Goal: Find specific page/section: Find specific page/section

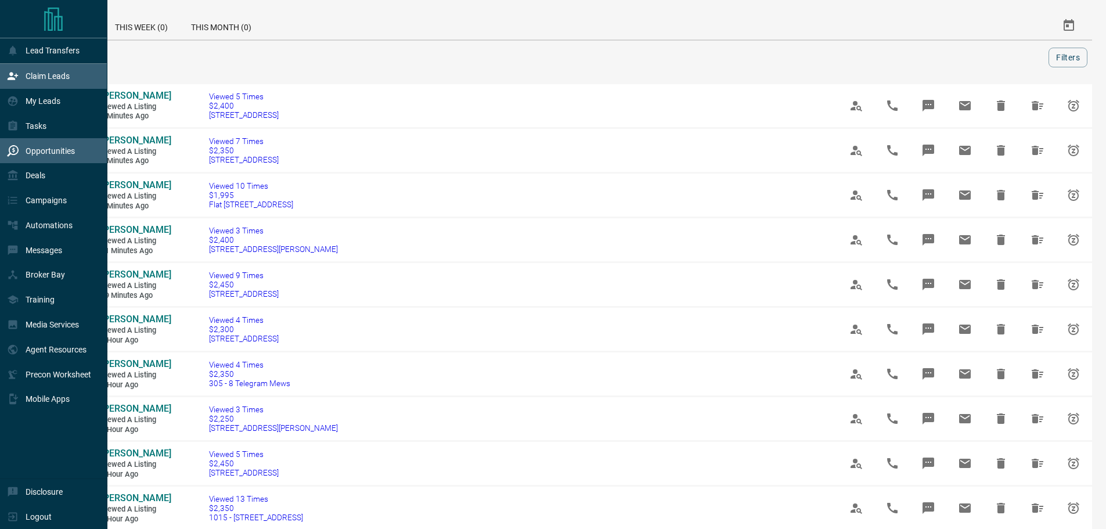
click at [33, 81] on p "Claim Leads" at bounding box center [48, 75] width 44 height 9
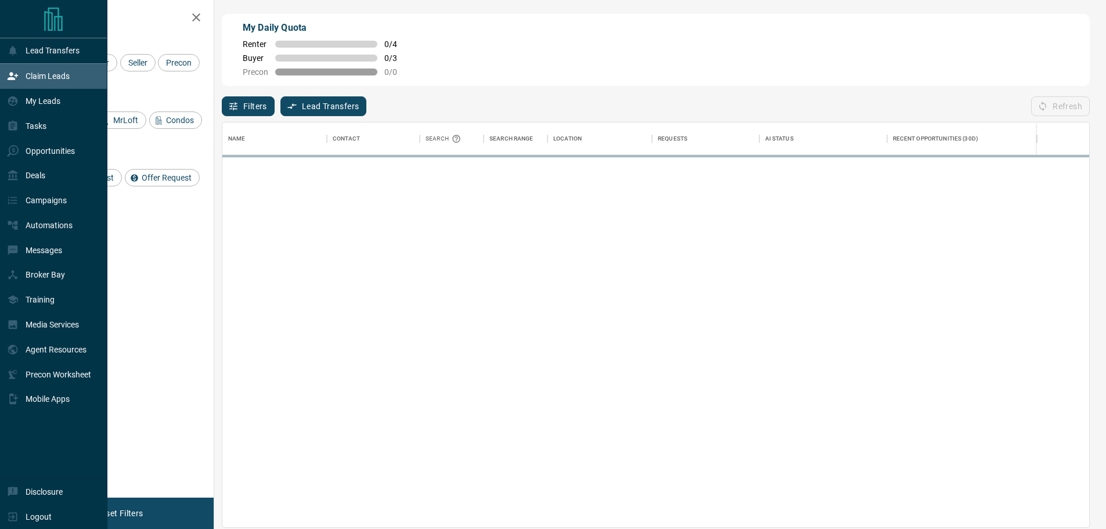
scroll to position [396, 858]
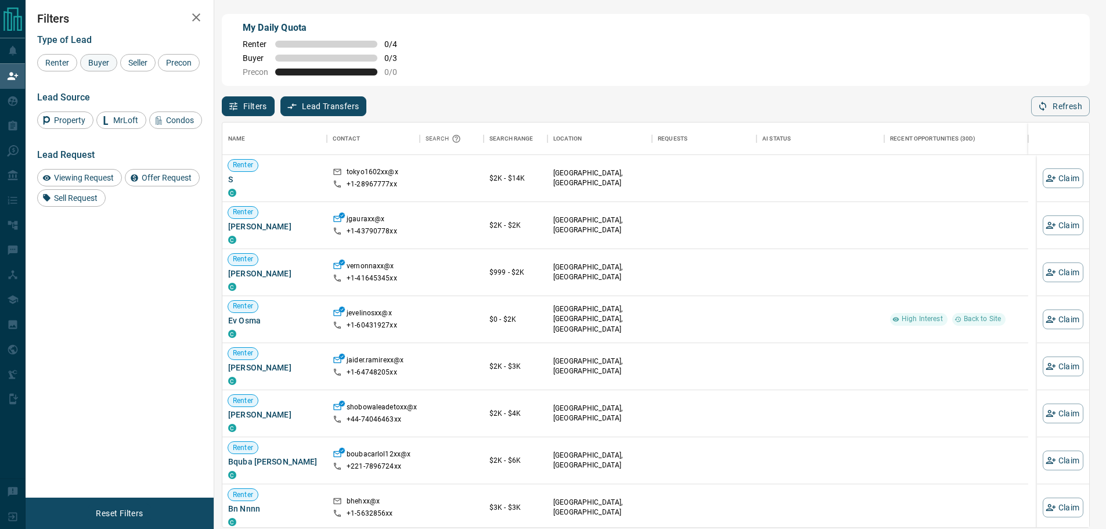
click at [99, 66] on span "Buyer" at bounding box center [98, 62] width 29 height 9
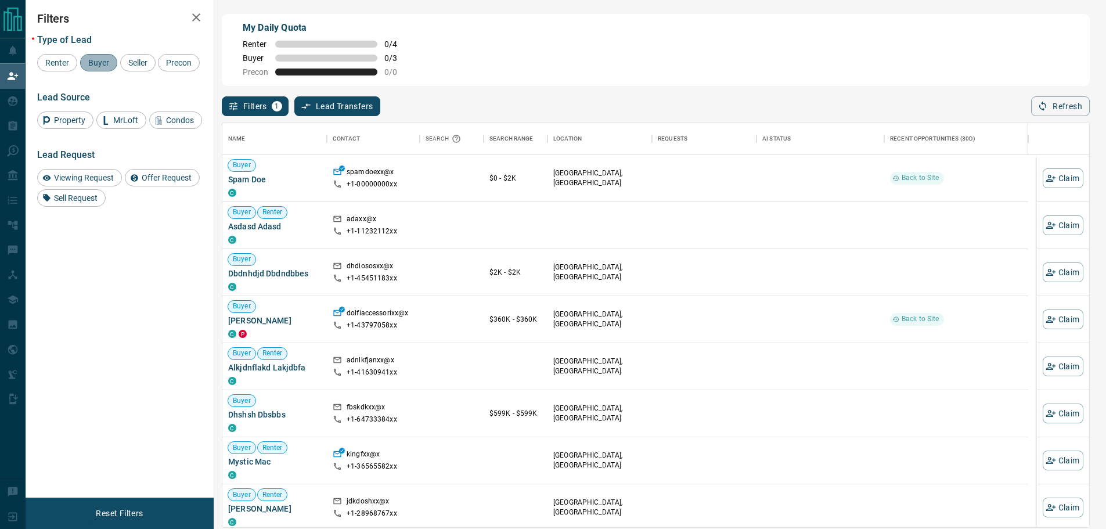
click at [100, 61] on span "Buyer" at bounding box center [98, 62] width 29 height 9
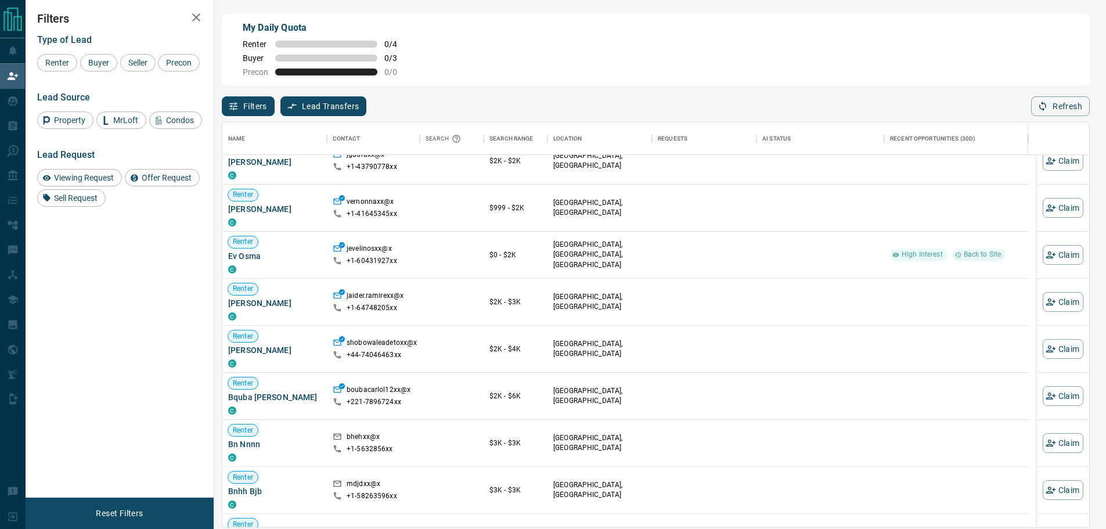
scroll to position [0, 0]
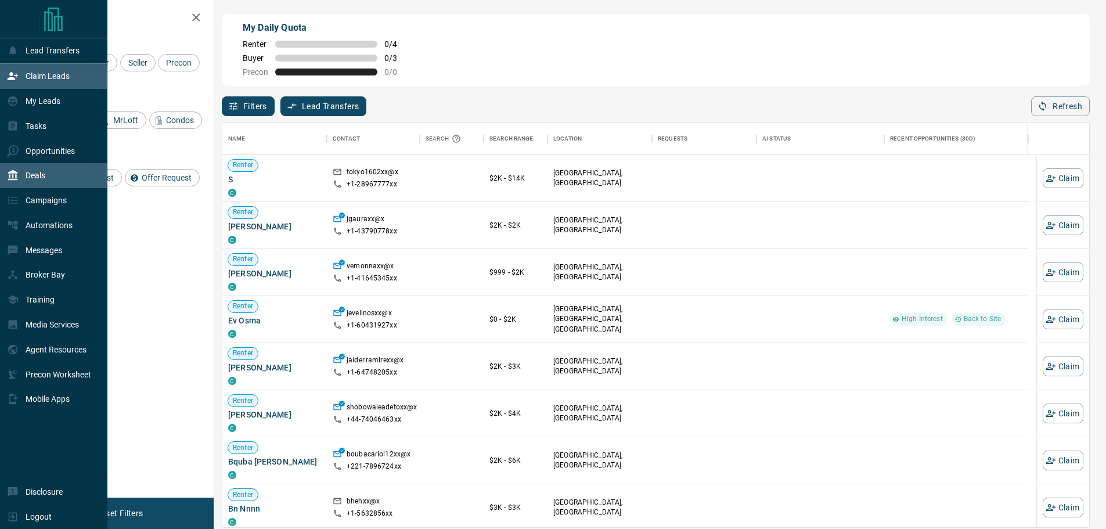
click at [45, 178] on p "Deals" at bounding box center [36, 175] width 20 height 9
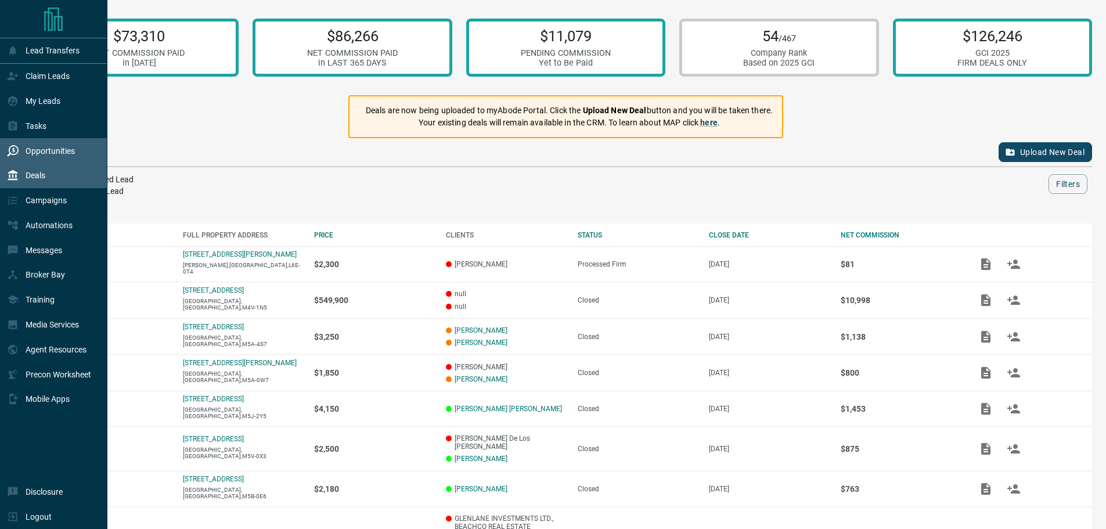
click at [30, 154] on p "Opportunities" at bounding box center [50, 150] width 49 height 9
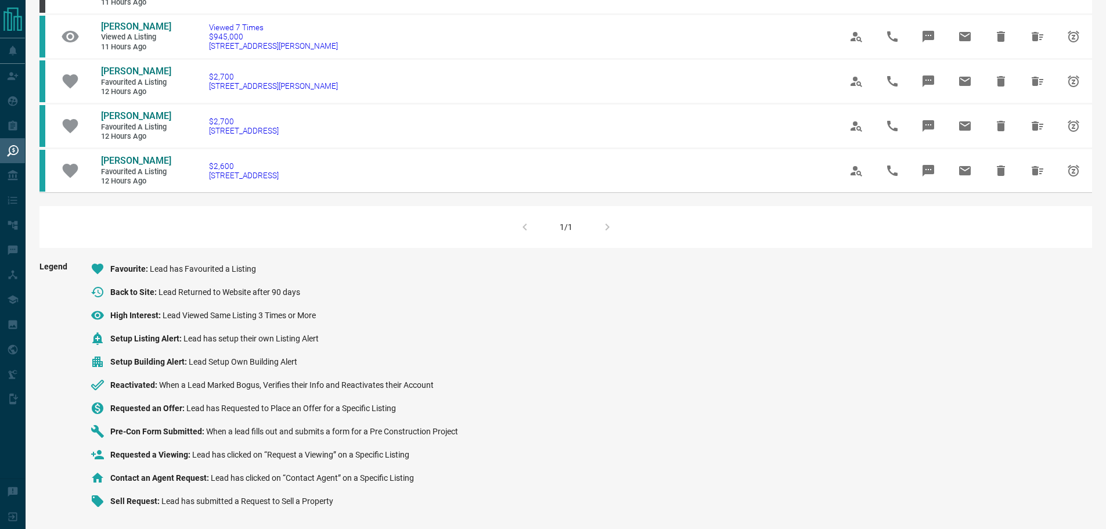
scroll to position [813, 0]
